Goal: Navigation & Orientation: Find specific page/section

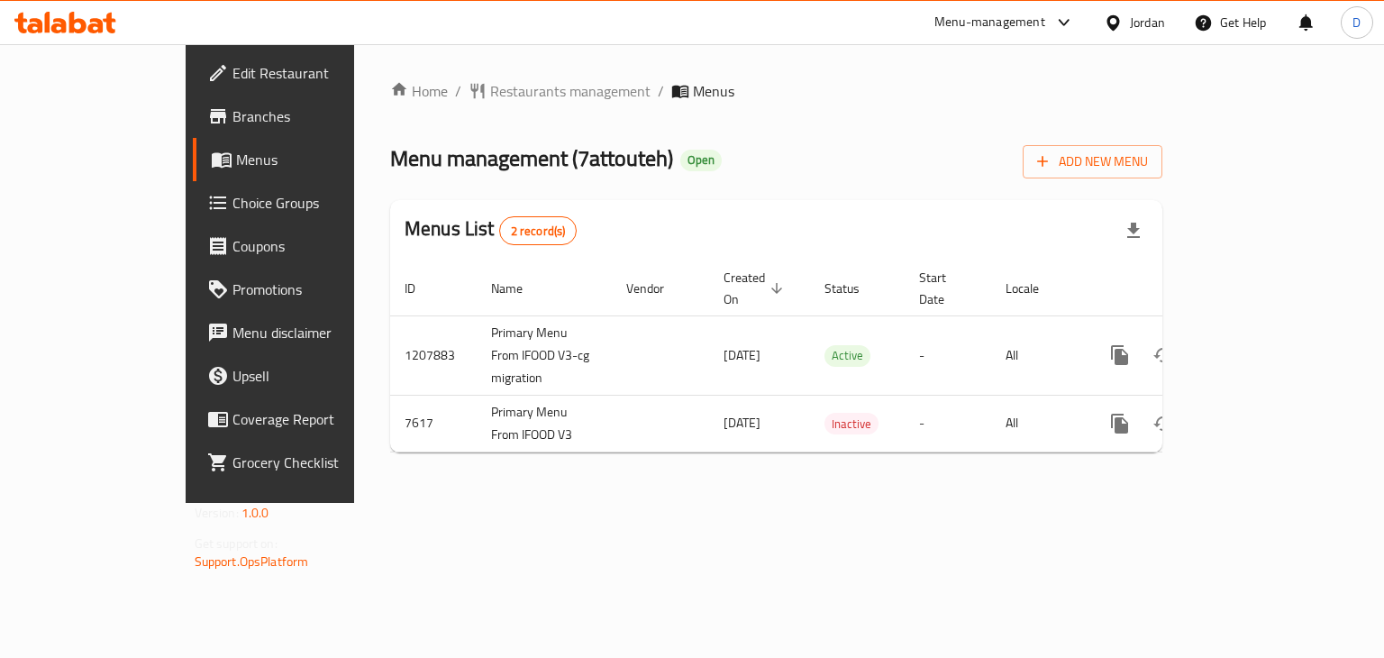
click at [1123, 20] on div at bounding box center [1117, 23] width 26 height 20
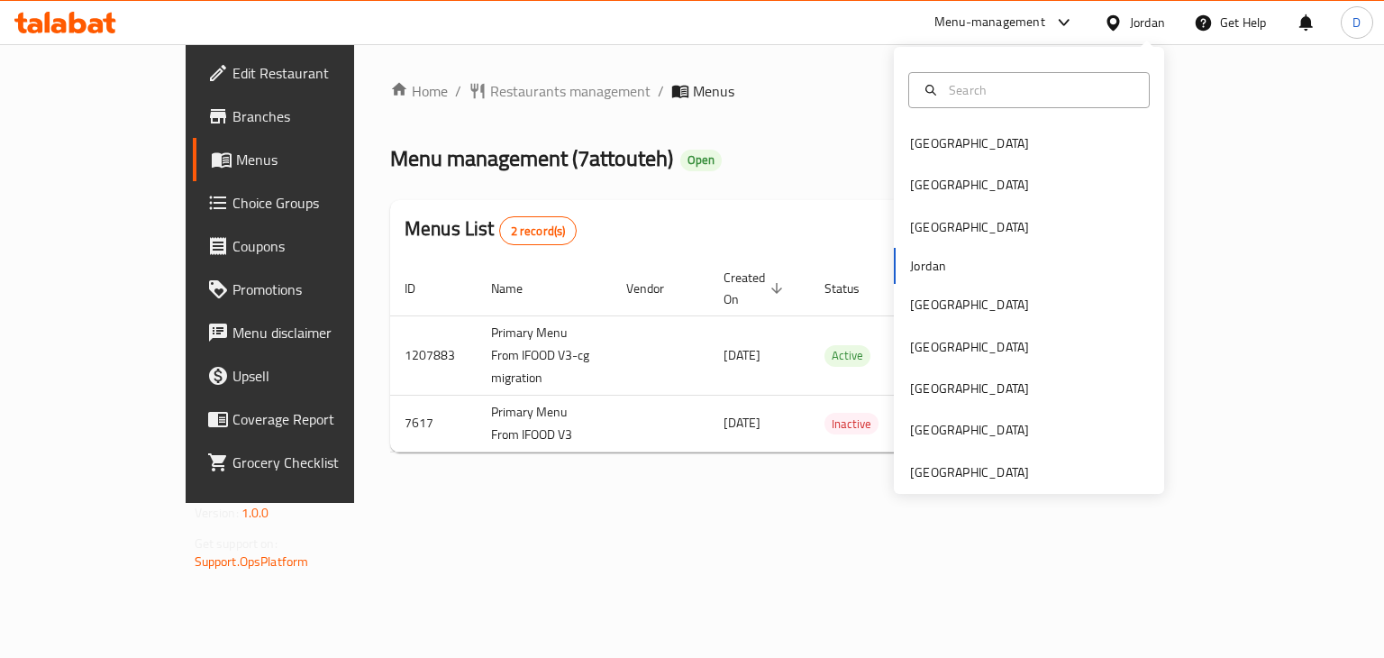
click at [988, 487] on div "[GEOGRAPHIC_DATA] [GEOGRAPHIC_DATA] [GEOGRAPHIC_DATA] [GEOGRAPHIC_DATA] [GEOGRA…" at bounding box center [1029, 270] width 270 height 447
click at [988, 479] on div "[GEOGRAPHIC_DATA]" at bounding box center [969, 472] width 119 height 20
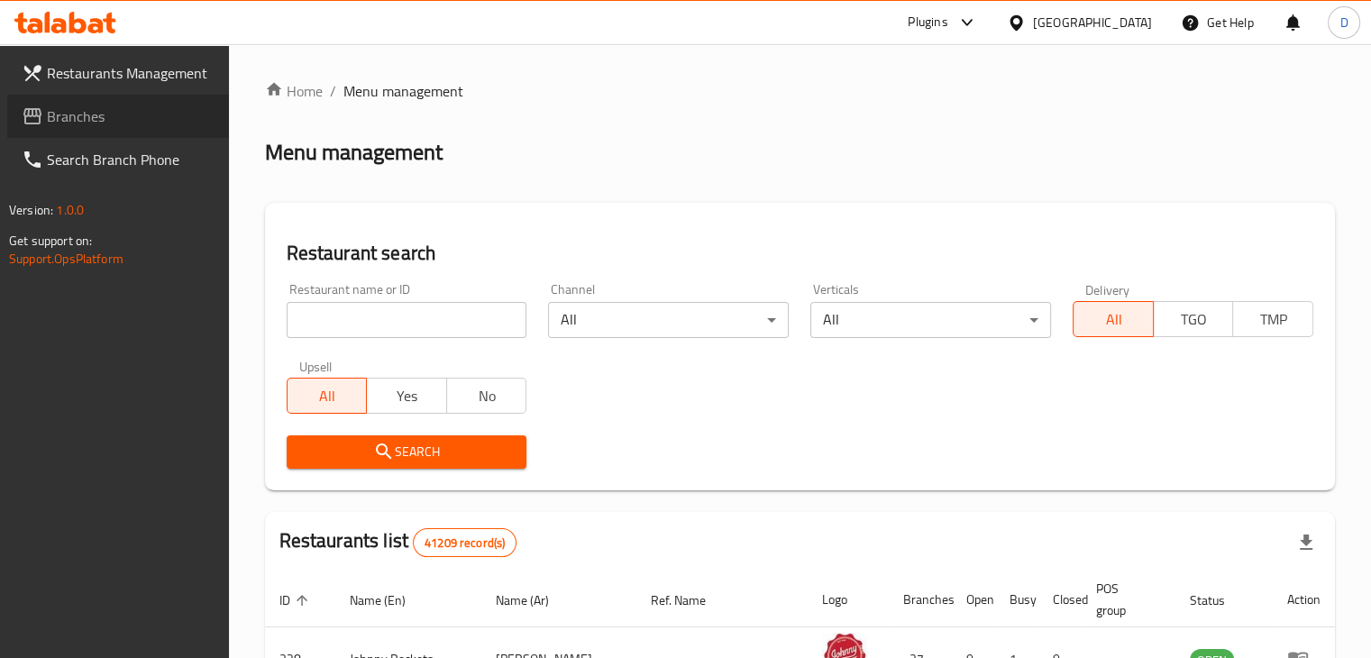
click at [70, 116] on span "Branches" at bounding box center [131, 116] width 168 height 22
